Goal: Browse casually: Explore the website without a specific task or goal

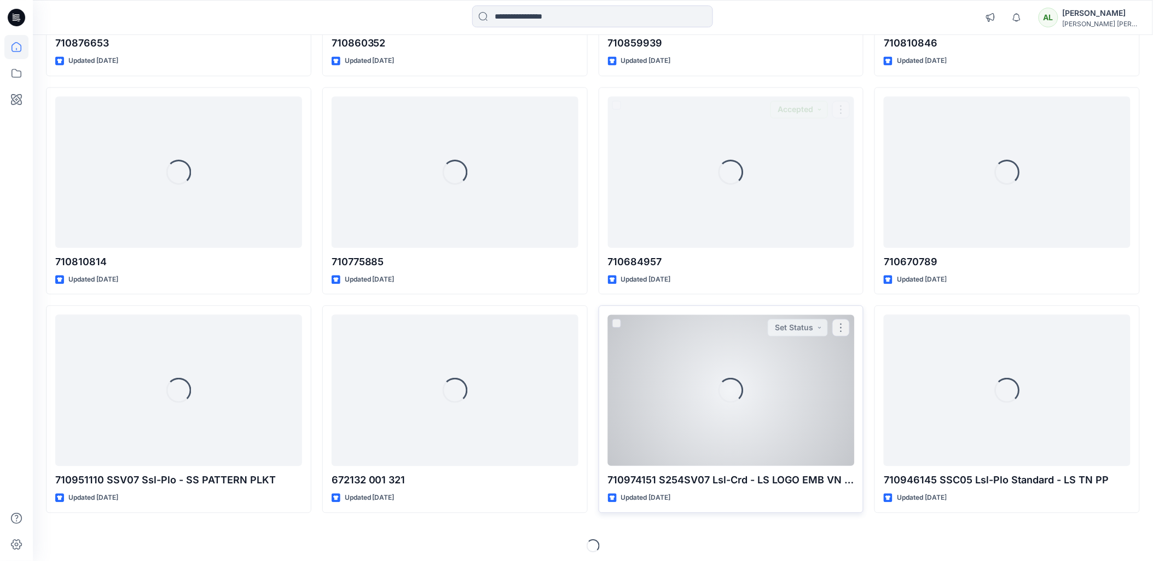
scroll to position [2256, 0]
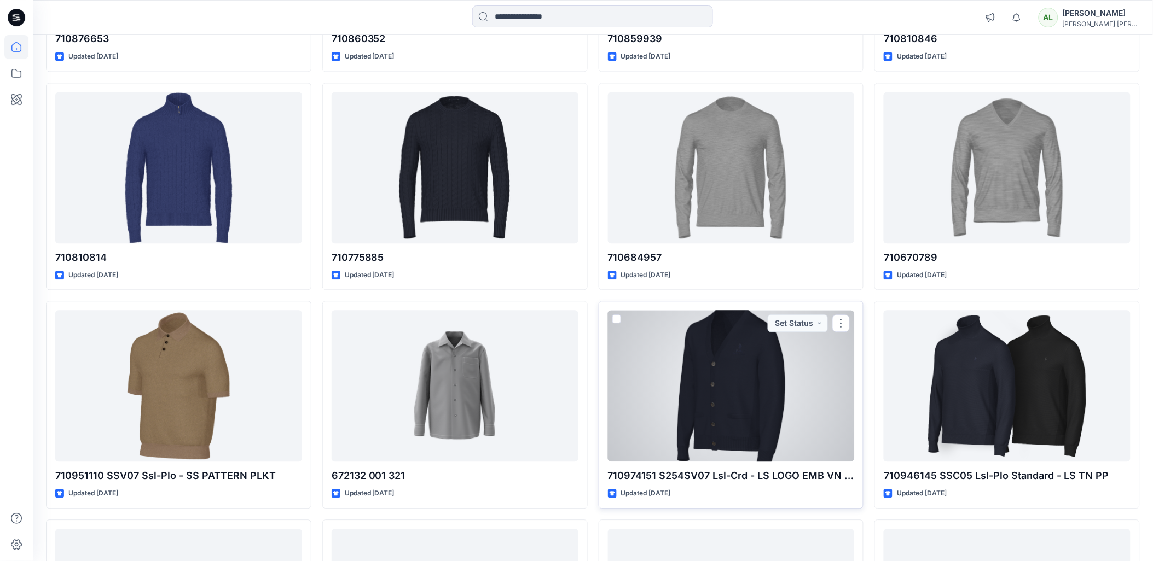
click at [742, 395] on div at bounding box center [731, 386] width 247 height 152
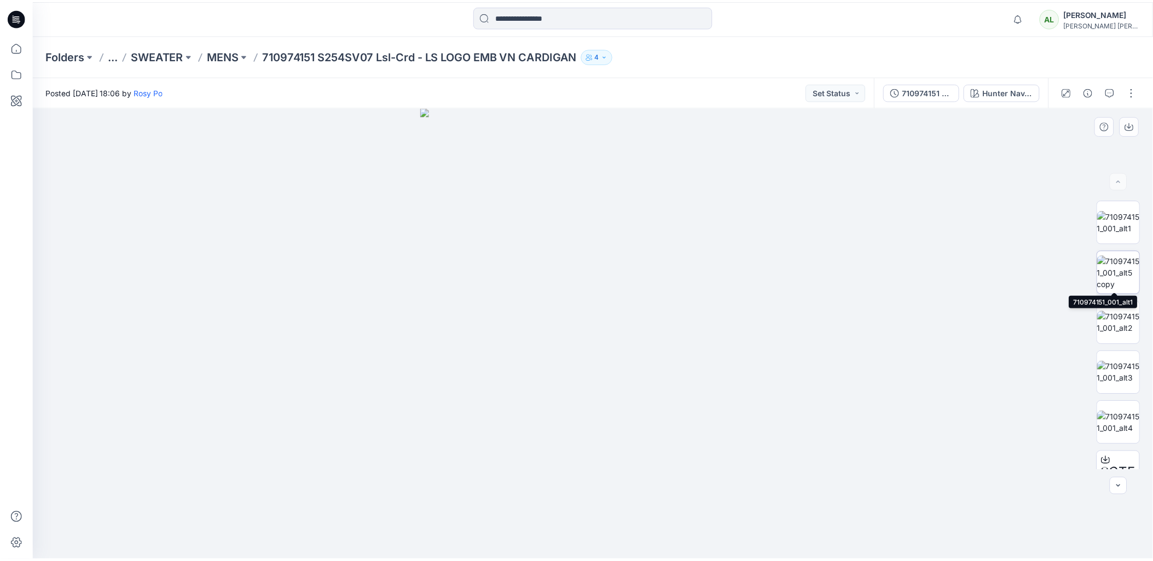
scroll to position [72, 0]
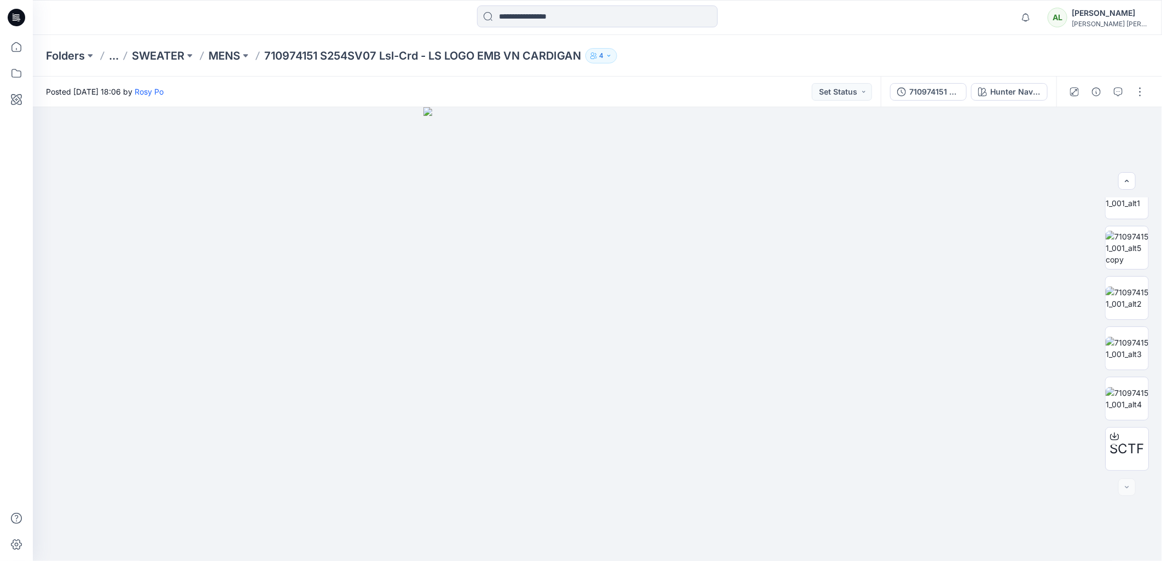
click at [13, 17] on icon at bounding box center [14, 17] width 3 height 1
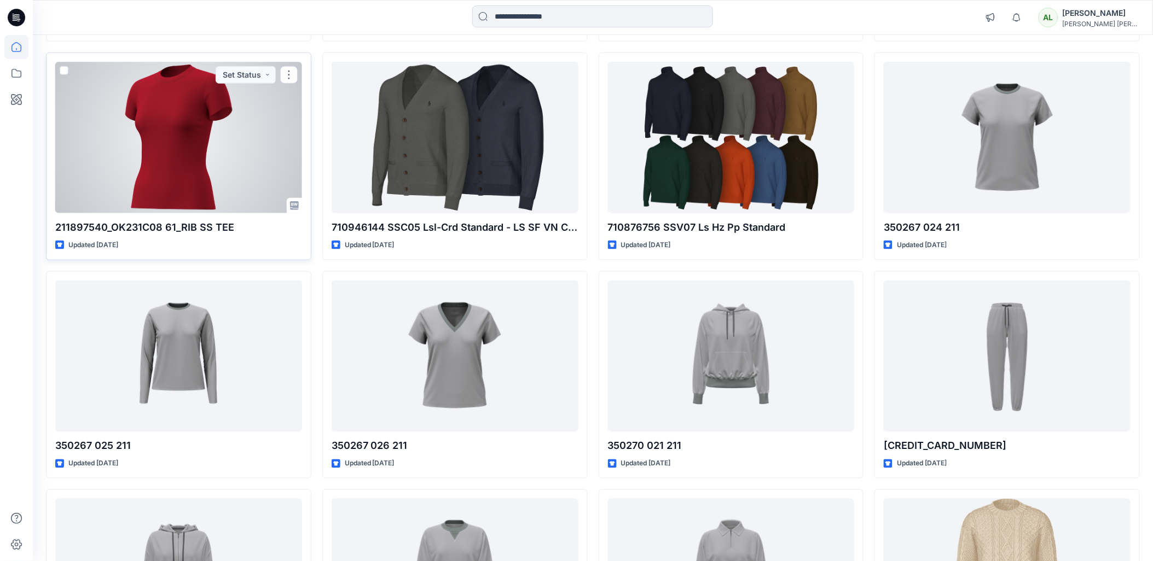
scroll to position [61, 0]
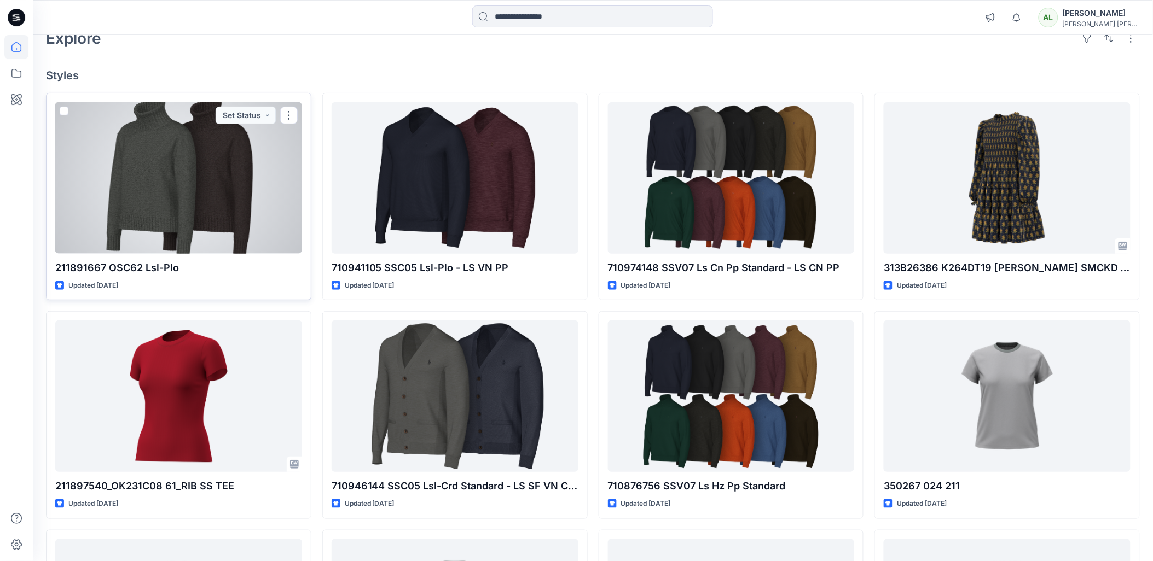
click at [275, 184] on div at bounding box center [178, 178] width 247 height 152
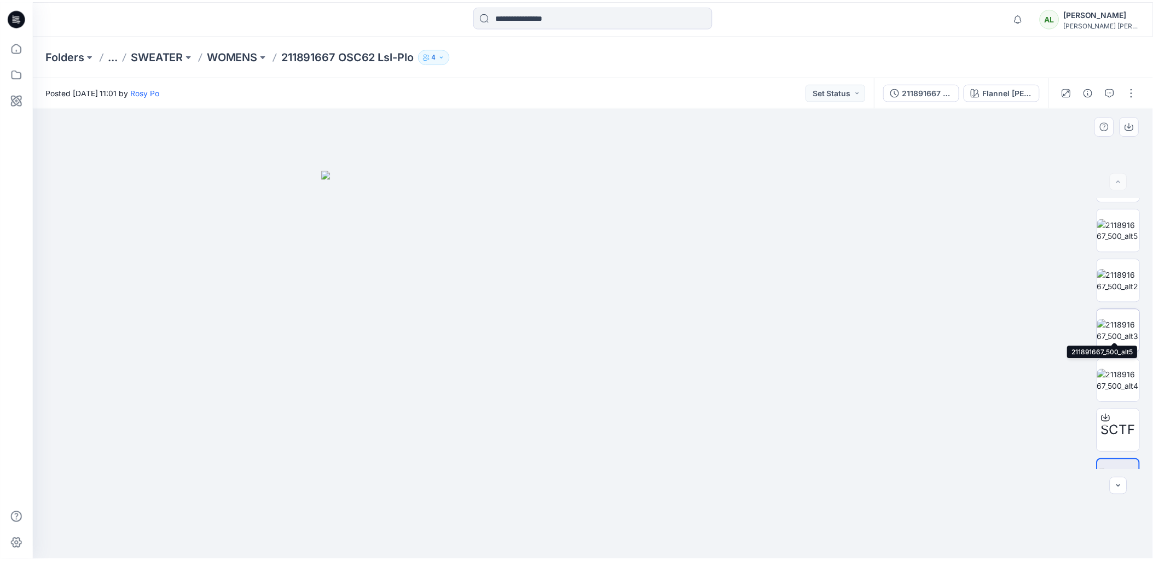
scroll to position [123, 0]
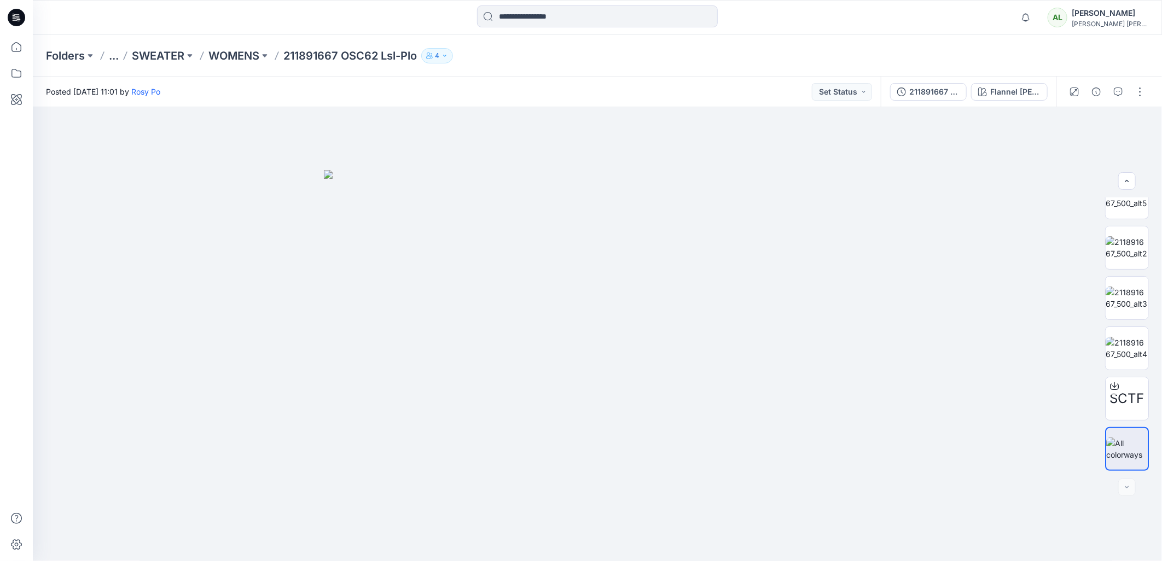
click at [18, 18] on icon at bounding box center [18, 18] width 4 height 1
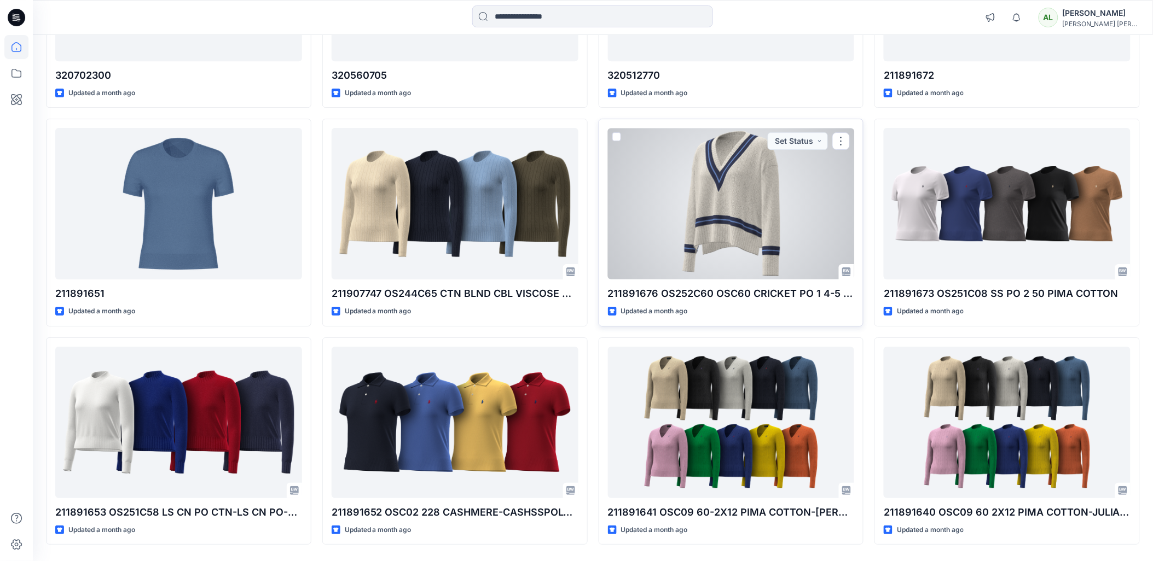
scroll to position [4224, 0]
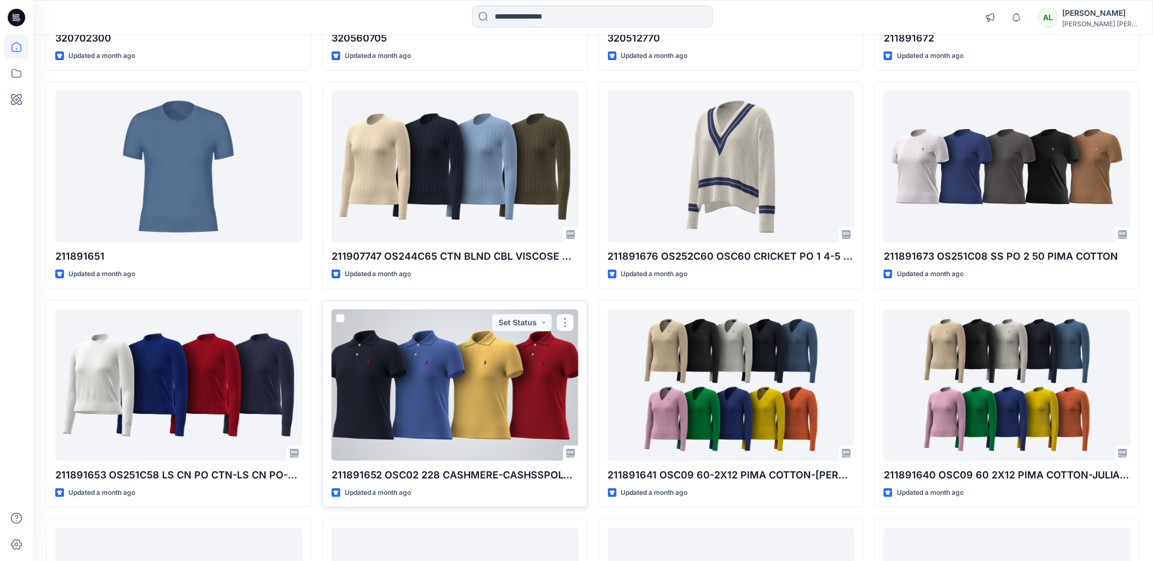
click at [532, 377] on div at bounding box center [454, 386] width 247 height 152
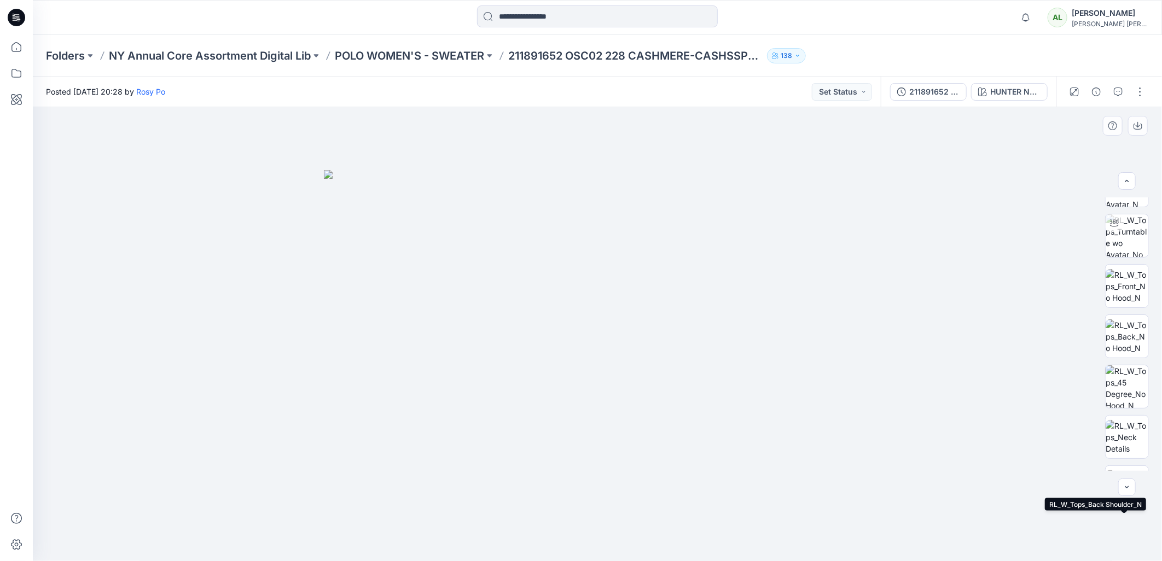
scroll to position [34, 0]
